Goal: Navigation & Orientation: Find specific page/section

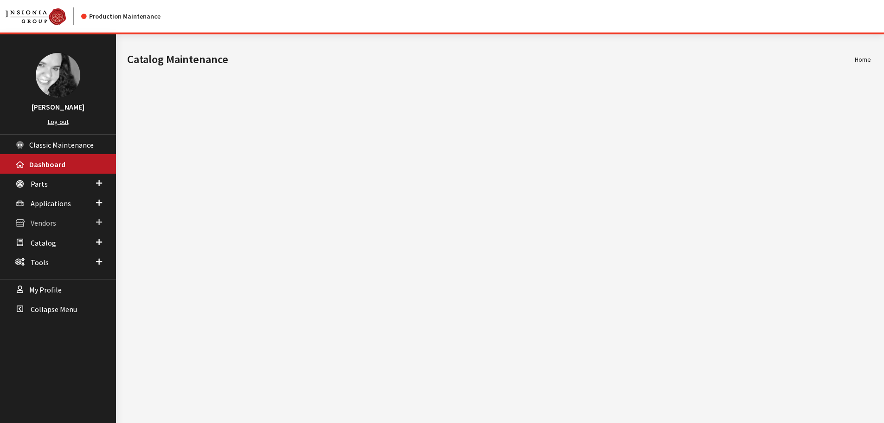
click at [49, 223] on span "Vendors" at bounding box center [44, 222] width 26 height 9
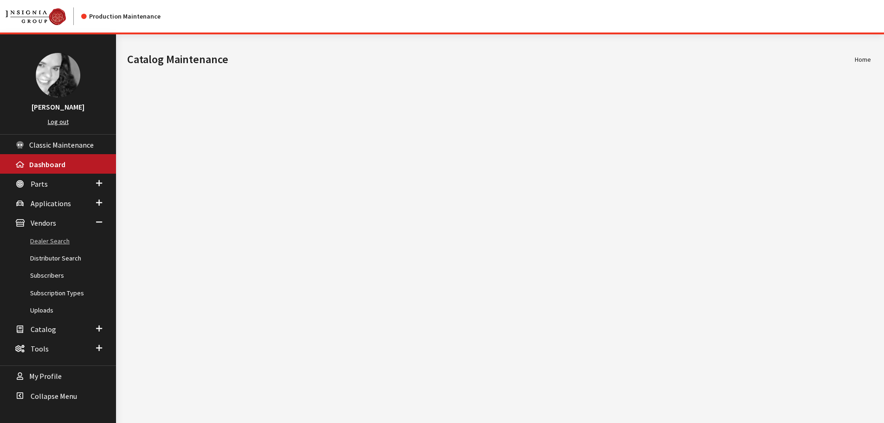
click at [51, 244] on link "Dealer Search" at bounding box center [58, 240] width 116 height 17
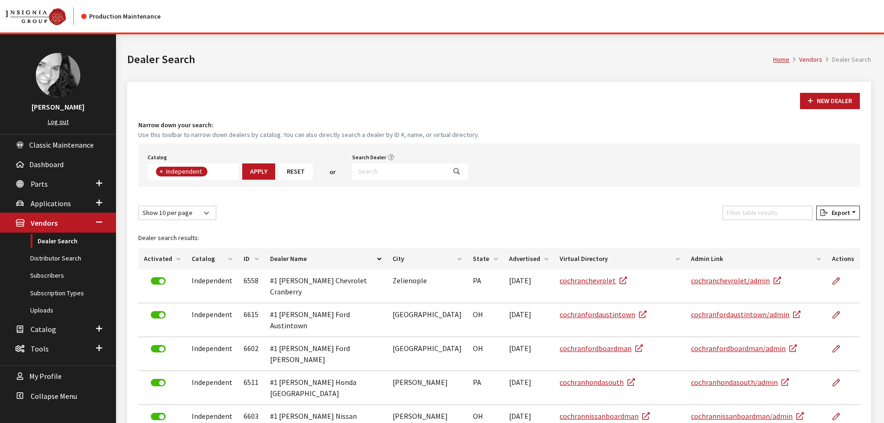
scroll to position [67, 0]
click at [409, 170] on input "Search Dealer" at bounding box center [399, 171] width 94 height 16
type input "thompsons"
select select
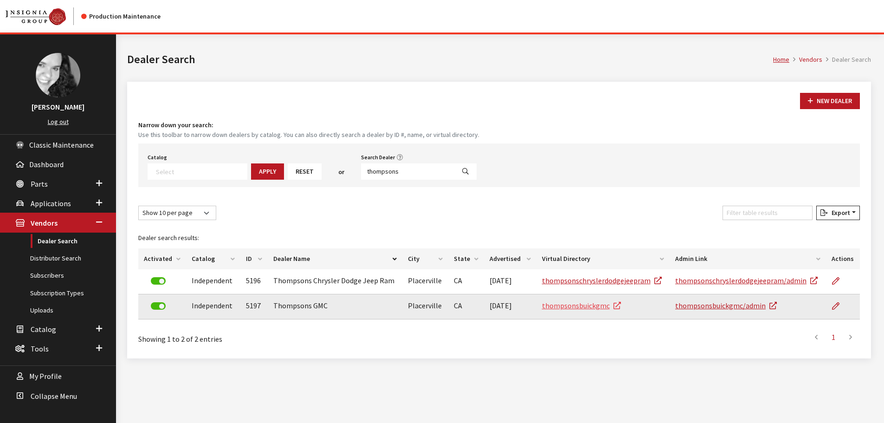
click at [584, 306] on link "thompsonsbuickgmc" at bounding box center [581, 305] width 79 height 9
click at [585, 308] on link "thompsonsbuickgmc" at bounding box center [581, 305] width 79 height 9
click at [593, 307] on link "thompsonsbuickgmc" at bounding box center [581, 305] width 79 height 9
click at [571, 306] on link "thompsonsbuickgmc" at bounding box center [581, 305] width 79 height 9
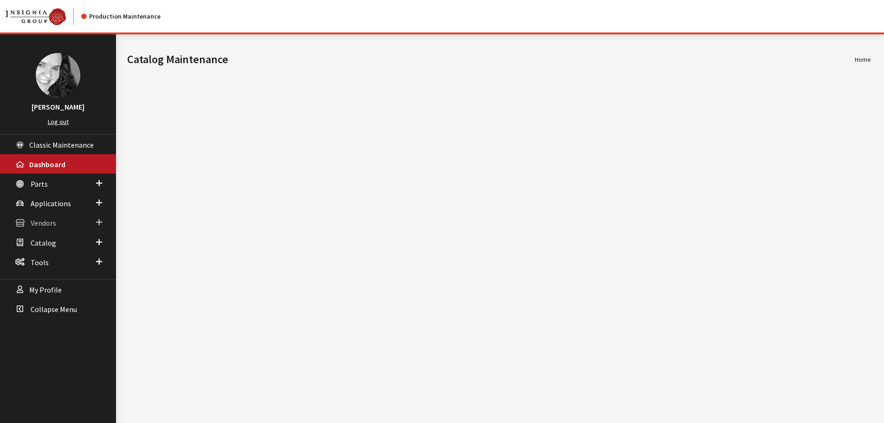
click at [37, 226] on span "Vendors" at bounding box center [44, 222] width 26 height 9
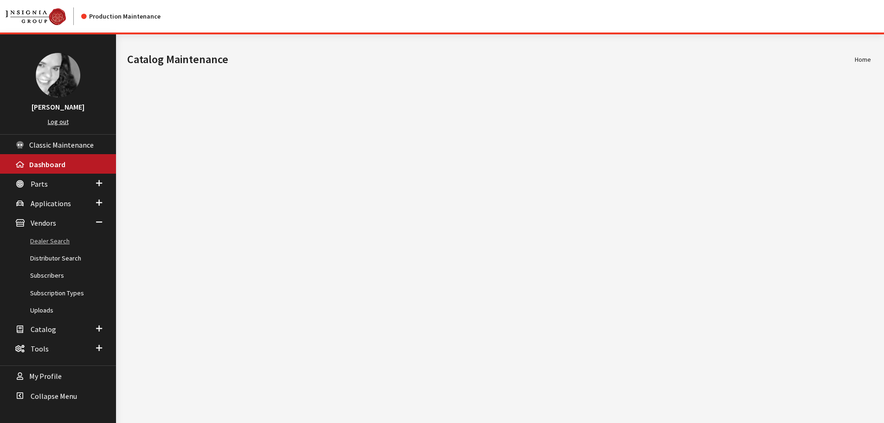
click at [43, 241] on link "Dealer Search" at bounding box center [58, 240] width 116 height 17
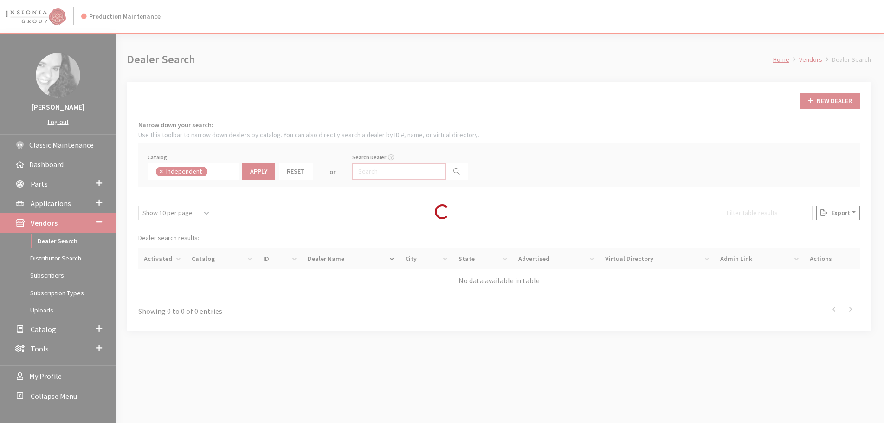
click at [391, 174] on input "Search Dealer" at bounding box center [399, 171] width 94 height 16
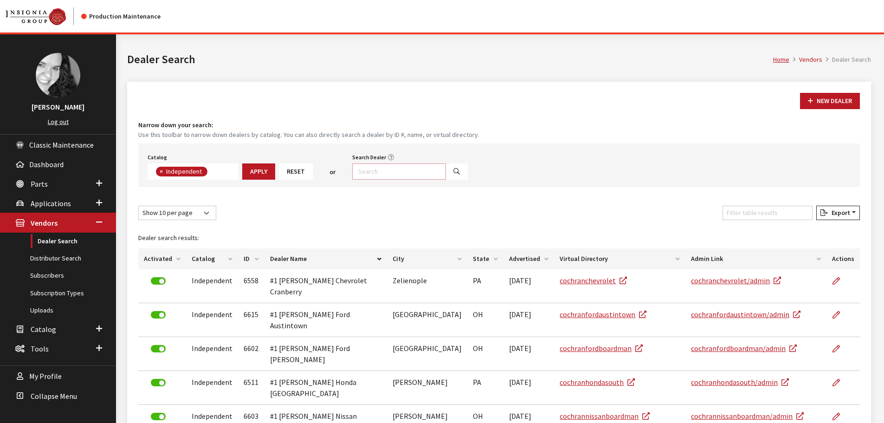
scroll to position [67, 0]
type input "patrioe"
select select
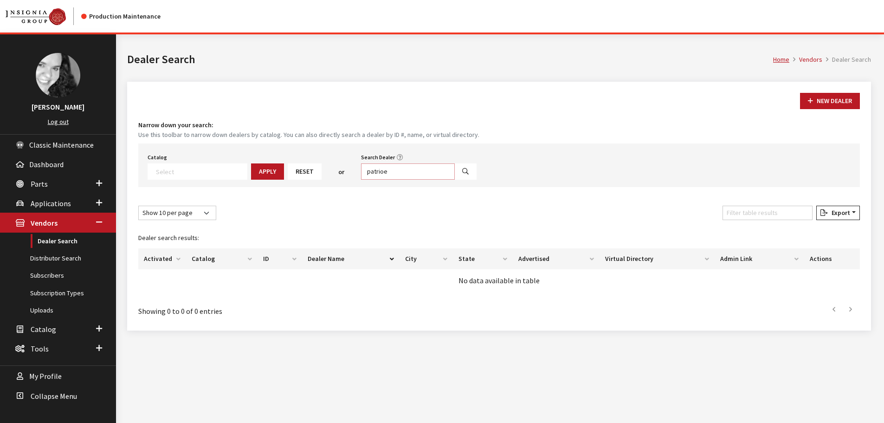
click at [391, 174] on input "patrioe" at bounding box center [408, 171] width 94 height 16
type input "patrio"
select select
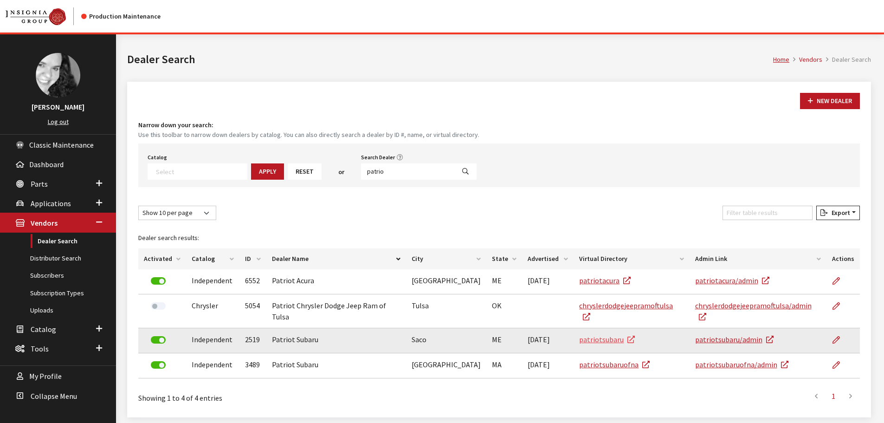
click at [596, 334] on link "patriotsubaru" at bounding box center [607, 338] width 56 height 9
